Goal: Transaction & Acquisition: Purchase product/service

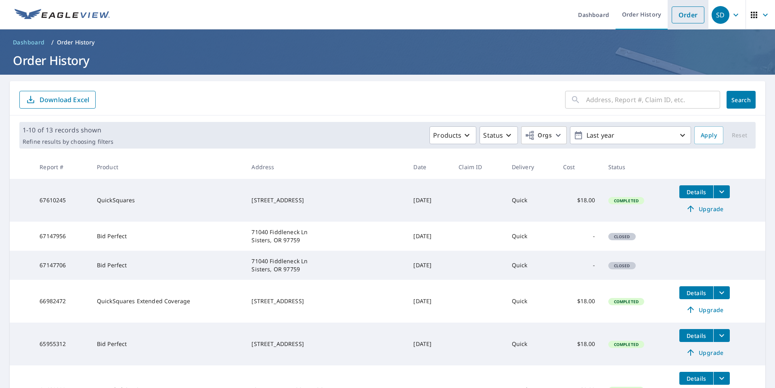
click at [683, 13] on link "Order" at bounding box center [688, 14] width 33 height 17
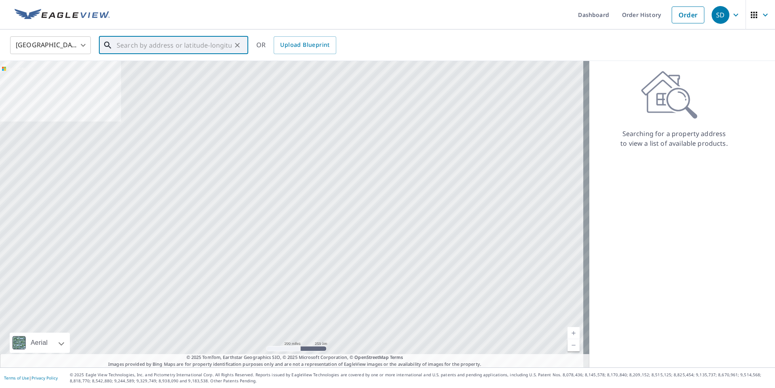
click at [120, 48] on input "text" at bounding box center [174, 45] width 115 height 23
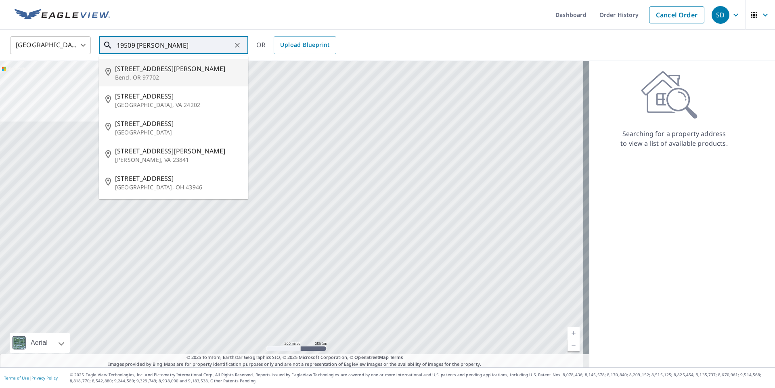
click at [130, 69] on span "[STREET_ADDRESS][PERSON_NAME]" at bounding box center [178, 69] width 127 height 10
type input "[STREET_ADDRESS][PERSON_NAME]"
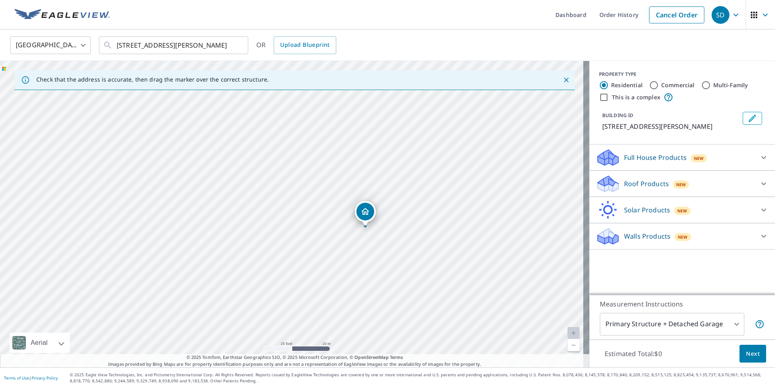
drag, startPoint x: 387, startPoint y: 191, endPoint x: 390, endPoint y: 258, distance: 67.1
click at [387, 260] on div "[STREET_ADDRESS][PERSON_NAME]" at bounding box center [294, 214] width 589 height 306
drag, startPoint x: 391, startPoint y: 251, endPoint x: 343, endPoint y: 186, distance: 81.1
click at [343, 186] on div "[STREET_ADDRESS][PERSON_NAME]" at bounding box center [294, 214] width 589 height 306
drag, startPoint x: 317, startPoint y: 145, endPoint x: 224, endPoint y: 107, distance: 101.2
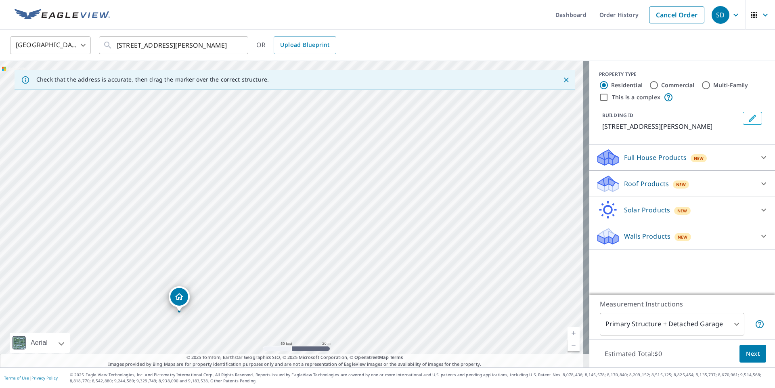
drag, startPoint x: 404, startPoint y: 186, endPoint x: 391, endPoint y: 272, distance: 87.0
click at [391, 272] on div "[STREET_ADDRESS][PERSON_NAME]" at bounding box center [294, 214] width 589 height 306
drag, startPoint x: 494, startPoint y: 191, endPoint x: 475, endPoint y: 302, distance: 113.1
click at [475, 303] on div "[STREET_ADDRESS][PERSON_NAME]" at bounding box center [294, 214] width 589 height 306
drag, startPoint x: 437, startPoint y: 168, endPoint x: 418, endPoint y: 243, distance: 77.7
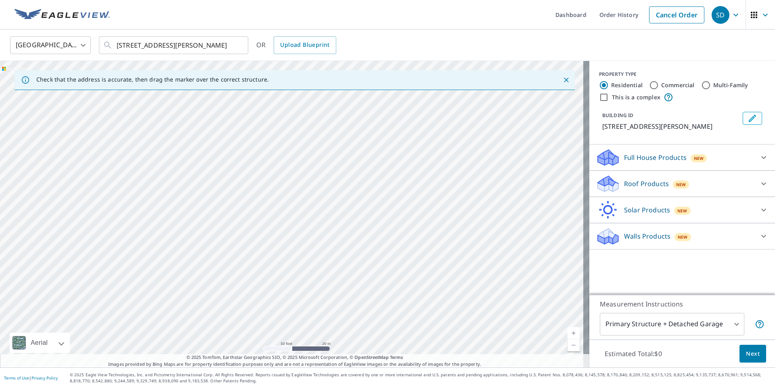
click at [418, 243] on div "[STREET_ADDRESS][PERSON_NAME]" at bounding box center [294, 214] width 589 height 306
click at [372, 217] on div "[STREET_ADDRESS][PERSON_NAME]" at bounding box center [294, 214] width 589 height 306
drag, startPoint x: 475, startPoint y: 179, endPoint x: 424, endPoint y: 244, distance: 82.8
click at [424, 244] on div "[STREET_ADDRESS][PERSON_NAME]" at bounding box center [294, 214] width 589 height 306
drag, startPoint x: 338, startPoint y: 251, endPoint x: 444, endPoint y: 115, distance: 172.2
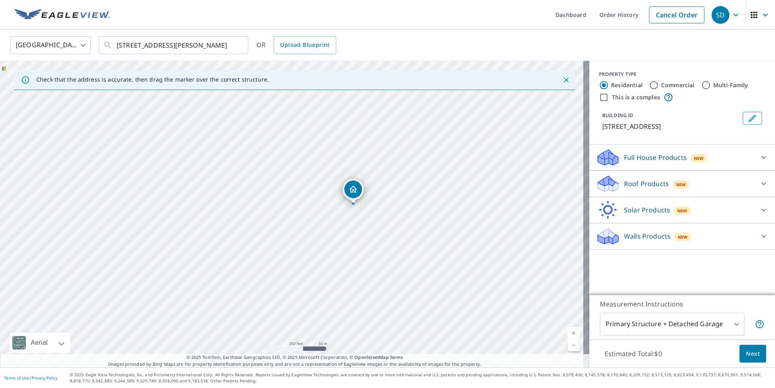
click at [325, 280] on div "[STREET_ADDRESS]" at bounding box center [294, 214] width 589 height 306
click at [266, 289] on div "[STREET_ADDRESS]" at bounding box center [294, 214] width 589 height 306
drag, startPoint x: 293, startPoint y: 199, endPoint x: 269, endPoint y: 276, distance: 80.3
drag, startPoint x: 319, startPoint y: 200, endPoint x: 316, endPoint y: 392, distance: 192.6
click at [316, 388] on html "SD SD Dashboard Order History Cancel Order SD [GEOGRAPHIC_DATA] [GEOGRAPHIC_DAT…" at bounding box center [387, 194] width 775 height 388
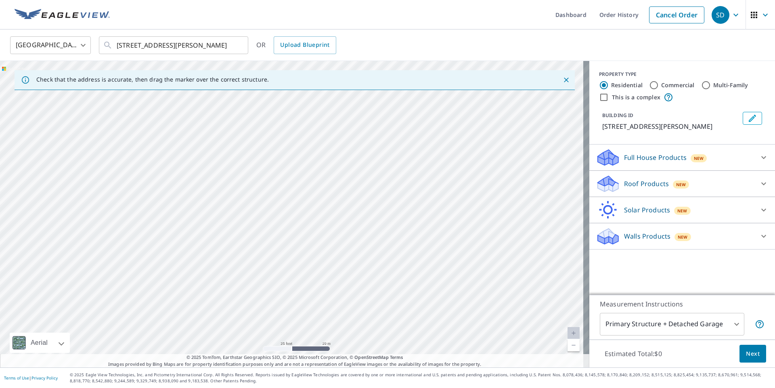
click at [664, 139] on div "PROPERTY TYPE Residential Commercial Multi-Family This is a complex BUILDING ID…" at bounding box center [682, 103] width 186 height 84
click at [226, 173] on div "[STREET_ADDRESS][PERSON_NAME]" at bounding box center [294, 214] width 589 height 306
drag, startPoint x: 247, startPoint y: 112, endPoint x: 268, endPoint y: 256, distance: 145.3
click at [268, 256] on div "[STREET_ADDRESS][PERSON_NAME]" at bounding box center [294, 214] width 589 height 306
drag, startPoint x: 291, startPoint y: 172, endPoint x: 291, endPoint y: 237, distance: 65.0
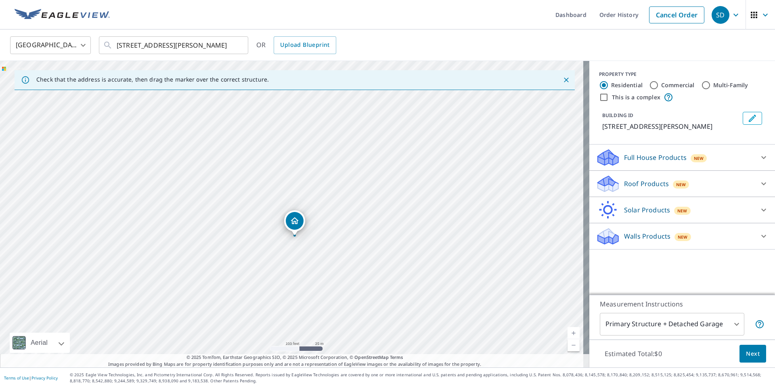
click at [291, 237] on div "[STREET_ADDRESS][PERSON_NAME]" at bounding box center [294, 214] width 589 height 306
click at [153, 180] on div "[STREET_ADDRESS][PERSON_NAME]" at bounding box center [294, 214] width 589 height 306
drag, startPoint x: 293, startPoint y: 195, endPoint x: 154, endPoint y: 155, distance: 145.4
